Goal: Task Accomplishment & Management: Manage account settings

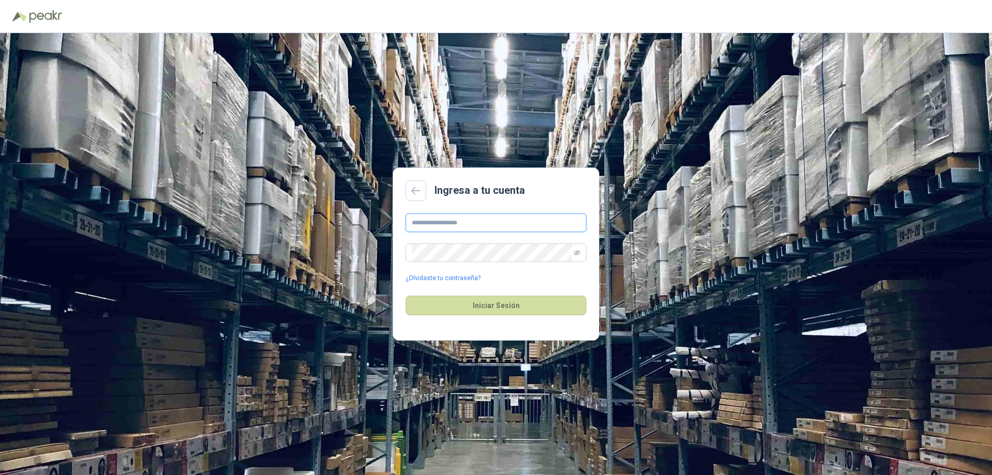
click at [463, 231] on input "text" at bounding box center [496, 222] width 181 height 19
click at [462, 230] on input "text" at bounding box center [496, 222] width 181 height 19
click at [452, 229] on input "text" at bounding box center [496, 222] width 181 height 19
type input "**********"
click at [495, 297] on button "Iniciar Sesión" at bounding box center [496, 306] width 181 height 20
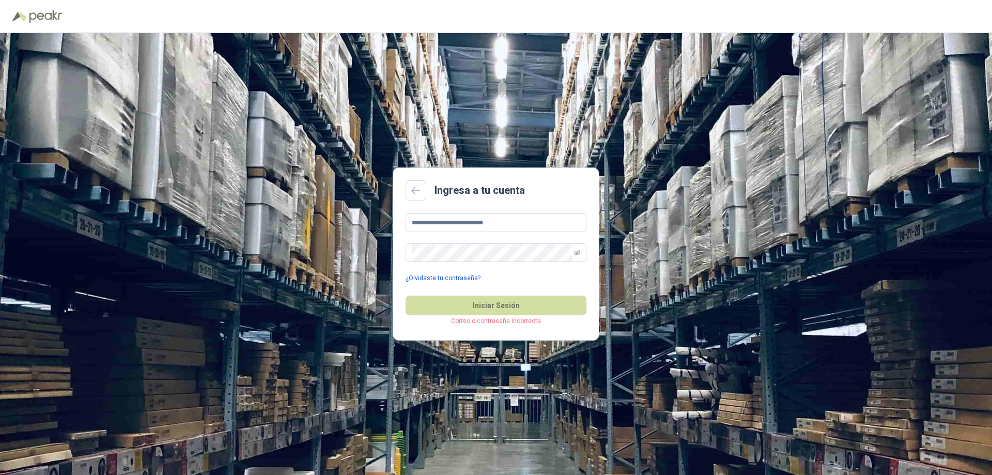
click at [457, 277] on link "¿Olvidaste tu contraseña?" at bounding box center [443, 278] width 75 height 10
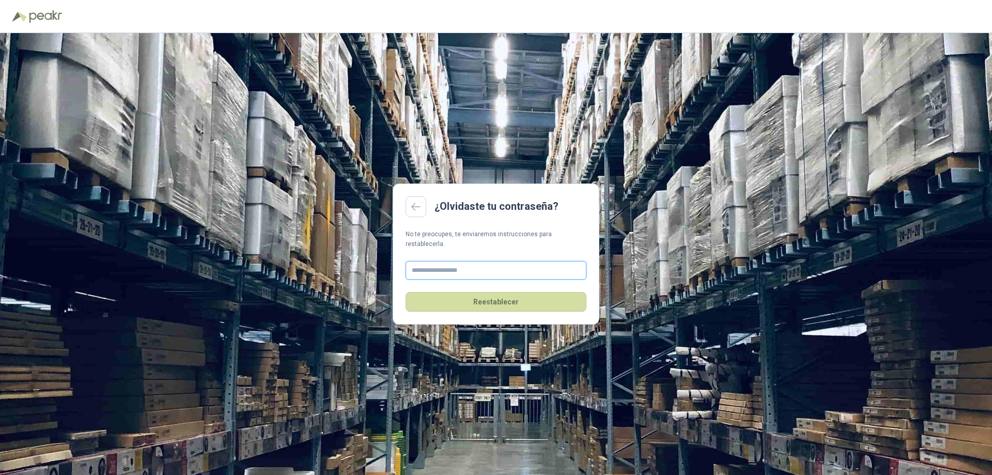
click at [463, 261] on input "text" at bounding box center [496, 270] width 181 height 19
click at [462, 249] on fieldset "Reestablecer" at bounding box center [496, 280] width 181 height 63
click at [451, 266] on input "text" at bounding box center [496, 270] width 181 height 19
type input "**********"
click at [513, 296] on button "Reestablecer" at bounding box center [496, 302] width 181 height 20
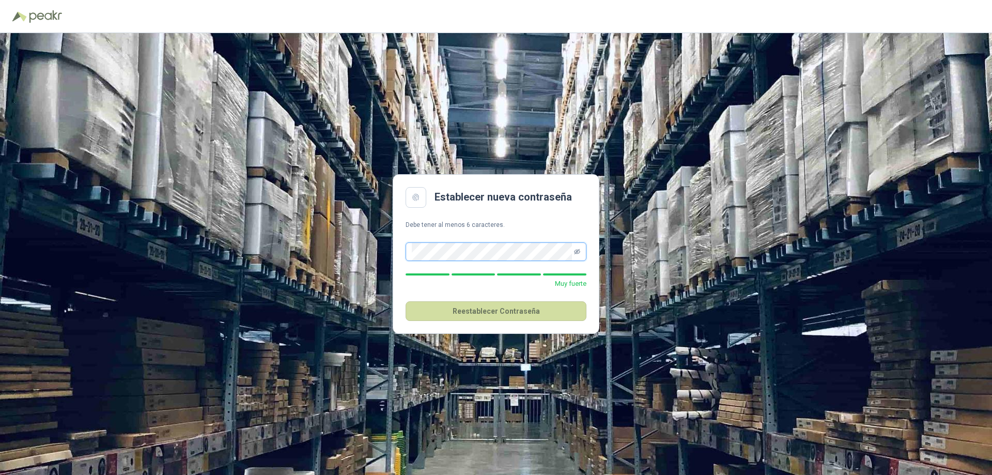
click at [577, 252] on icon "eye-invisible" at bounding box center [577, 252] width 6 height 6
click at [489, 311] on button "Reestablecer Contraseña" at bounding box center [496, 311] width 181 height 20
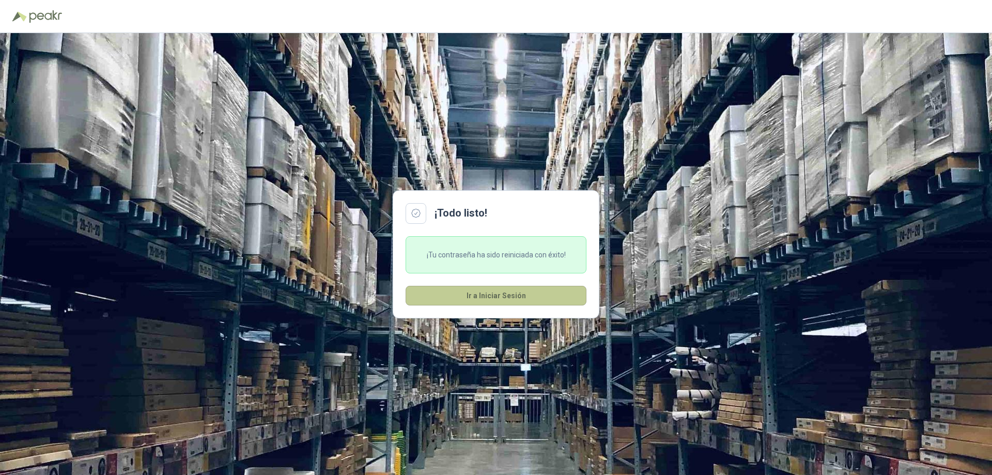
click at [494, 295] on button "Ir a Iniciar Sesión" at bounding box center [496, 296] width 181 height 20
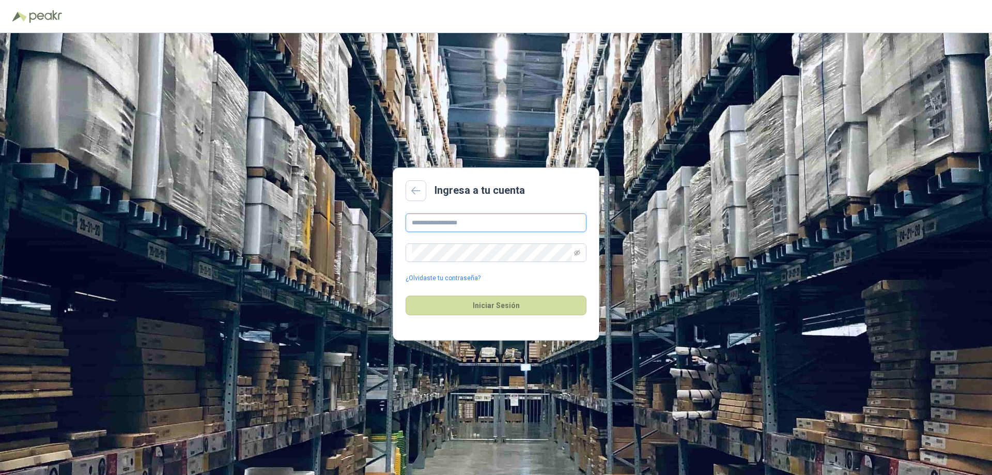
click at [505, 218] on input "text" at bounding box center [496, 222] width 181 height 19
type input "**********"
click at [502, 305] on button "Iniciar Sesión" at bounding box center [496, 306] width 181 height 20
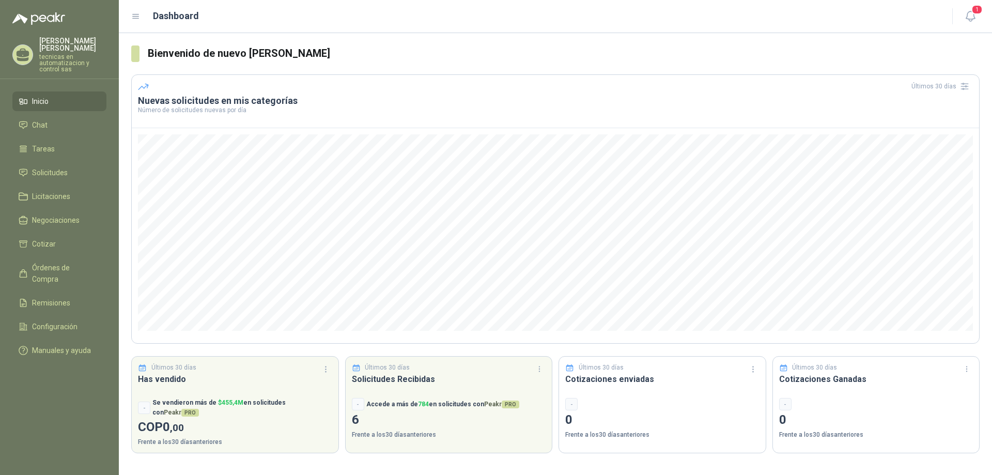
click at [86, 155] on ul "Inicio Chat Tareas Solicitudes Licitaciones Negociaciones Cotizar Órdenes de Co…" at bounding box center [59, 227] width 119 height 273
click at [84, 167] on li "Solicitudes" at bounding box center [60, 172] width 82 height 11
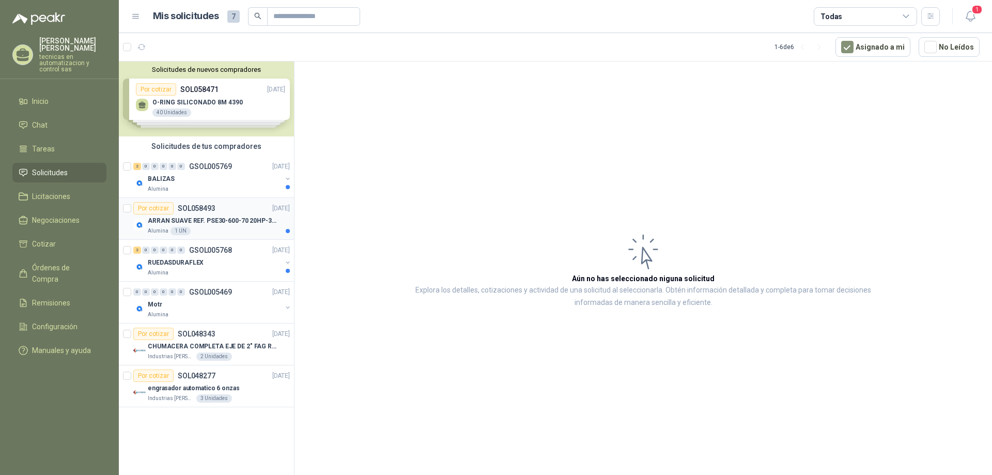
click at [222, 224] on p "ARRAN SUAVE REF. PSE30-600-70 20HP-30A" at bounding box center [212, 221] width 129 height 10
